Goal: Task Accomplishment & Management: Manage account settings

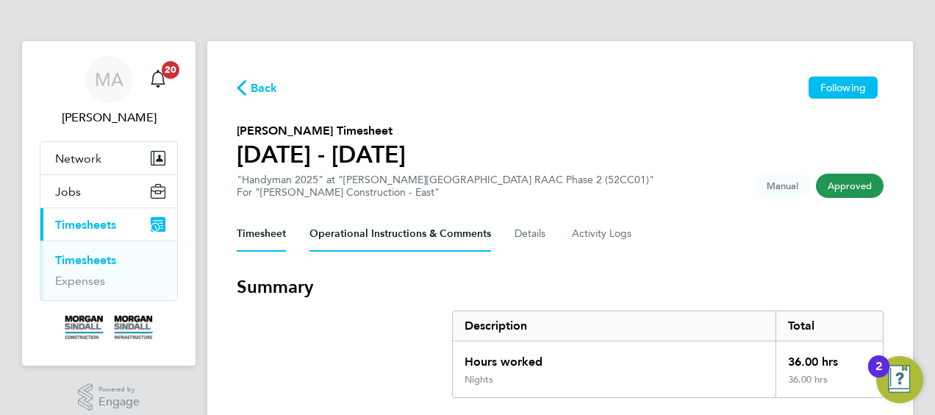
drag, startPoint x: 399, startPoint y: 253, endPoint x: 369, endPoint y: 248, distance: 30.5
click at [87, 258] on link "Timesheets" at bounding box center [85, 260] width 61 height 14
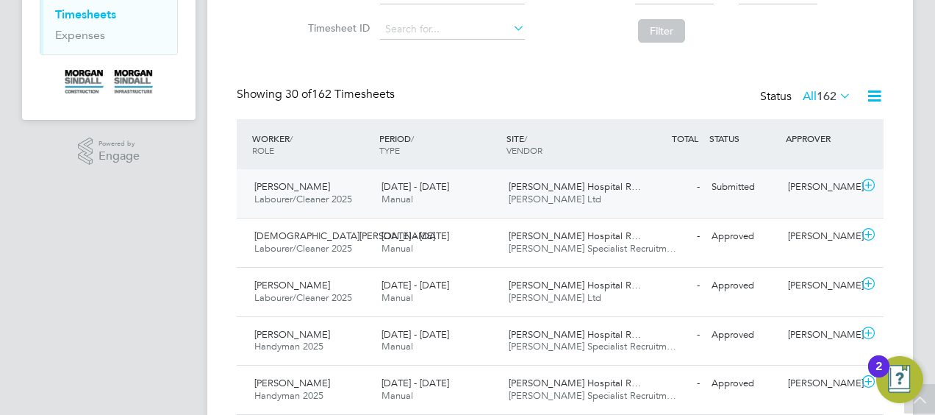
click at [869, 181] on icon at bounding box center [868, 185] width 18 height 12
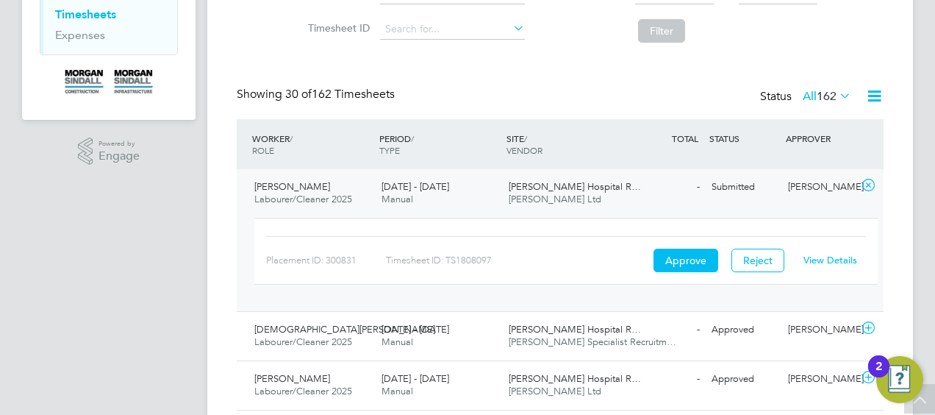
click at [827, 254] on link "View Details" at bounding box center [831, 260] width 54 height 12
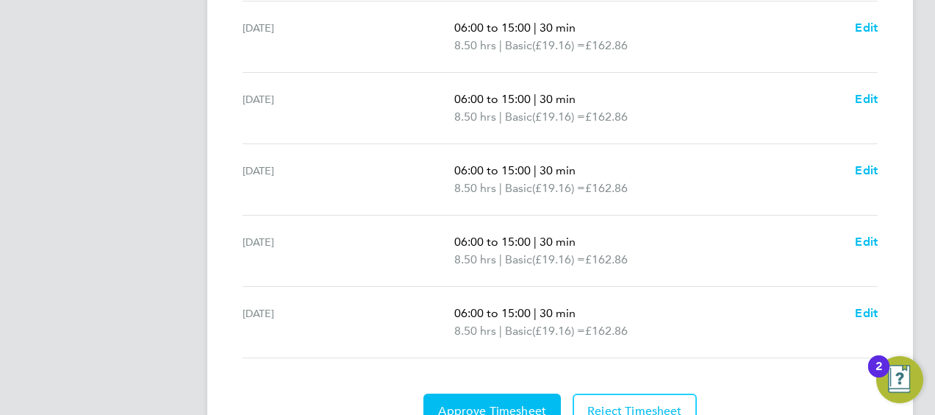
scroll to position [645, 0]
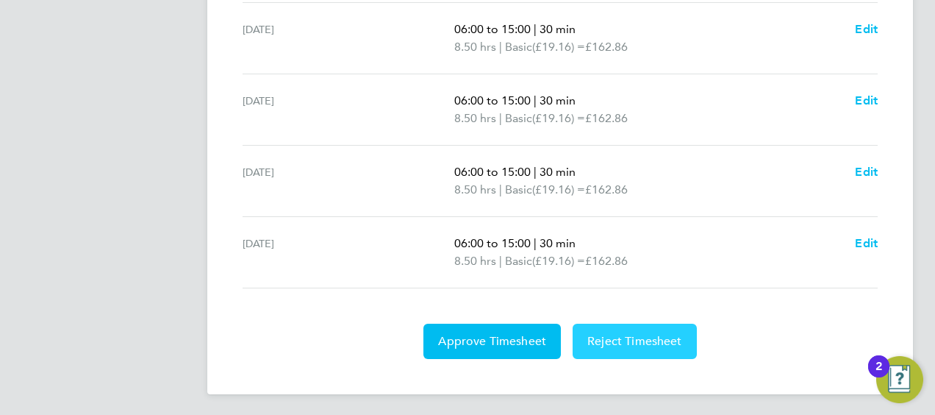
click at [631, 344] on span "Reject Timesheet" at bounding box center [634, 341] width 95 height 15
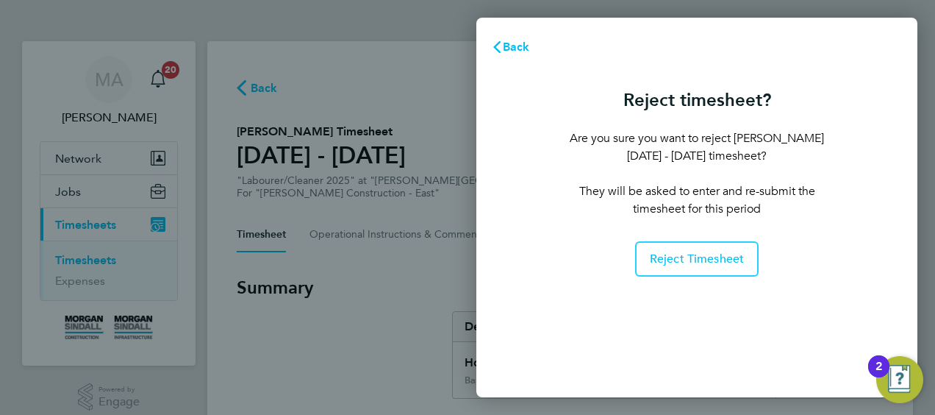
drag, startPoint x: 704, startPoint y: 263, endPoint x: 362, endPoint y: 310, distance: 345.8
click at [362, 310] on div "Back Reject timesheet? Are you sure you want to reject [PERSON_NAME] [DATE] - […" at bounding box center [467, 207] width 935 height 415
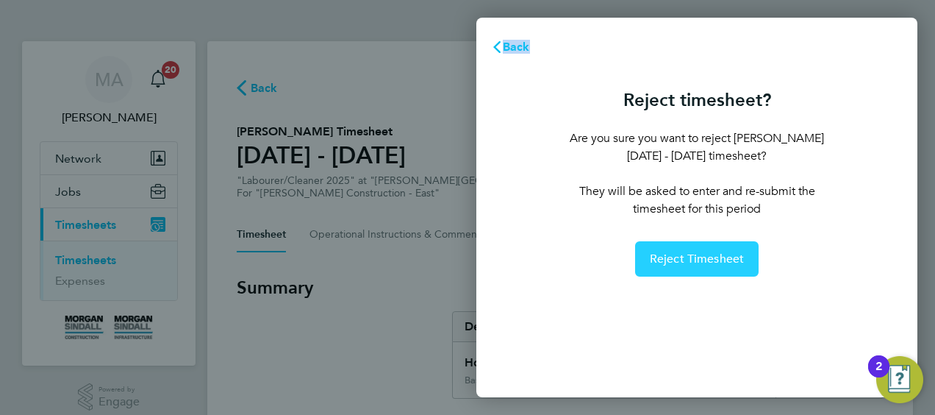
click at [672, 254] on span "Reject Timesheet" at bounding box center [697, 258] width 95 height 15
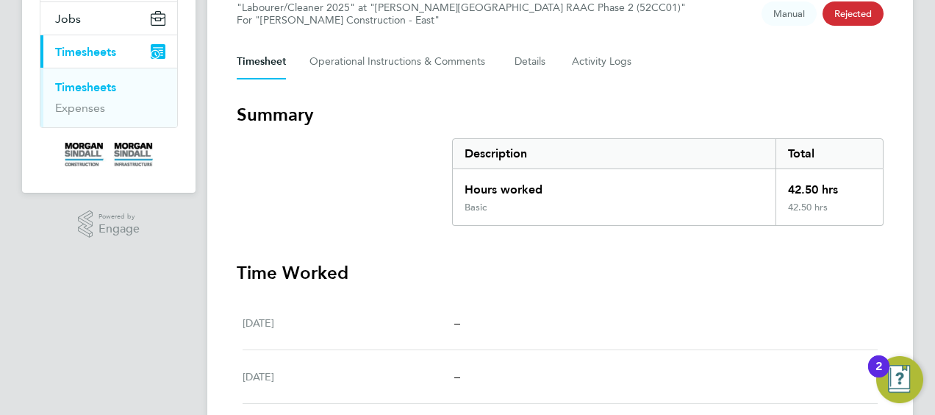
scroll to position [84, 0]
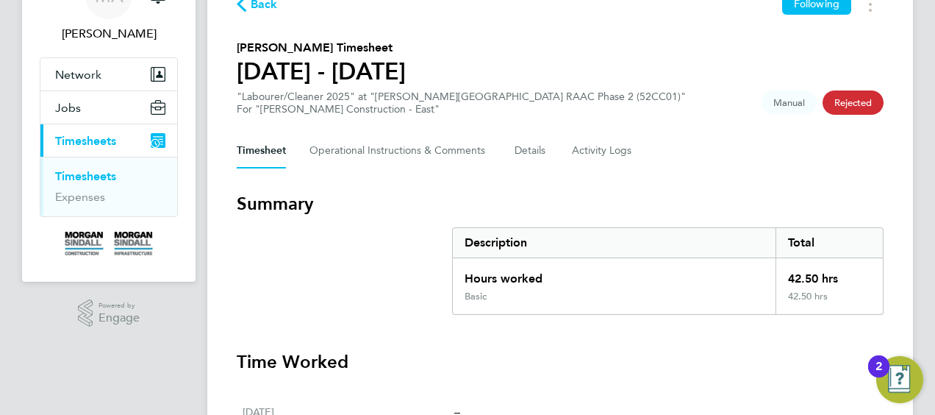
click at [112, 178] on link "Timesheets" at bounding box center [85, 176] width 61 height 14
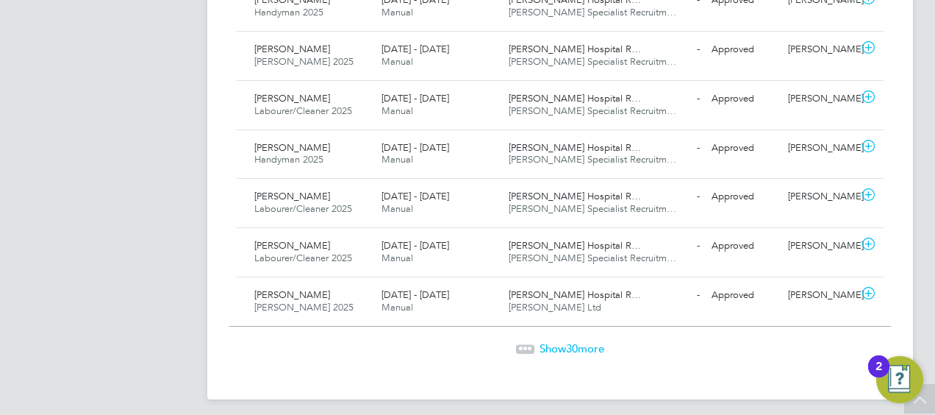
click at [564, 341] on span "Show 30 more" at bounding box center [572, 348] width 65 height 14
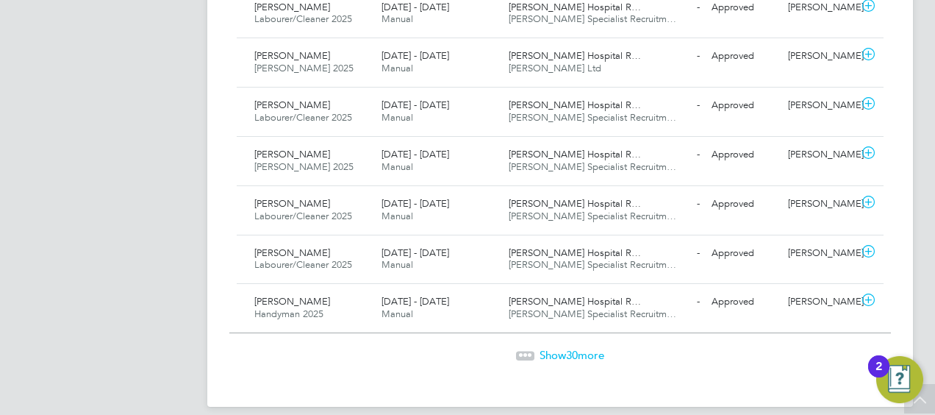
click at [559, 348] on span "Show 30 more" at bounding box center [572, 355] width 65 height 14
